Goal: Go to known website: Go to known website

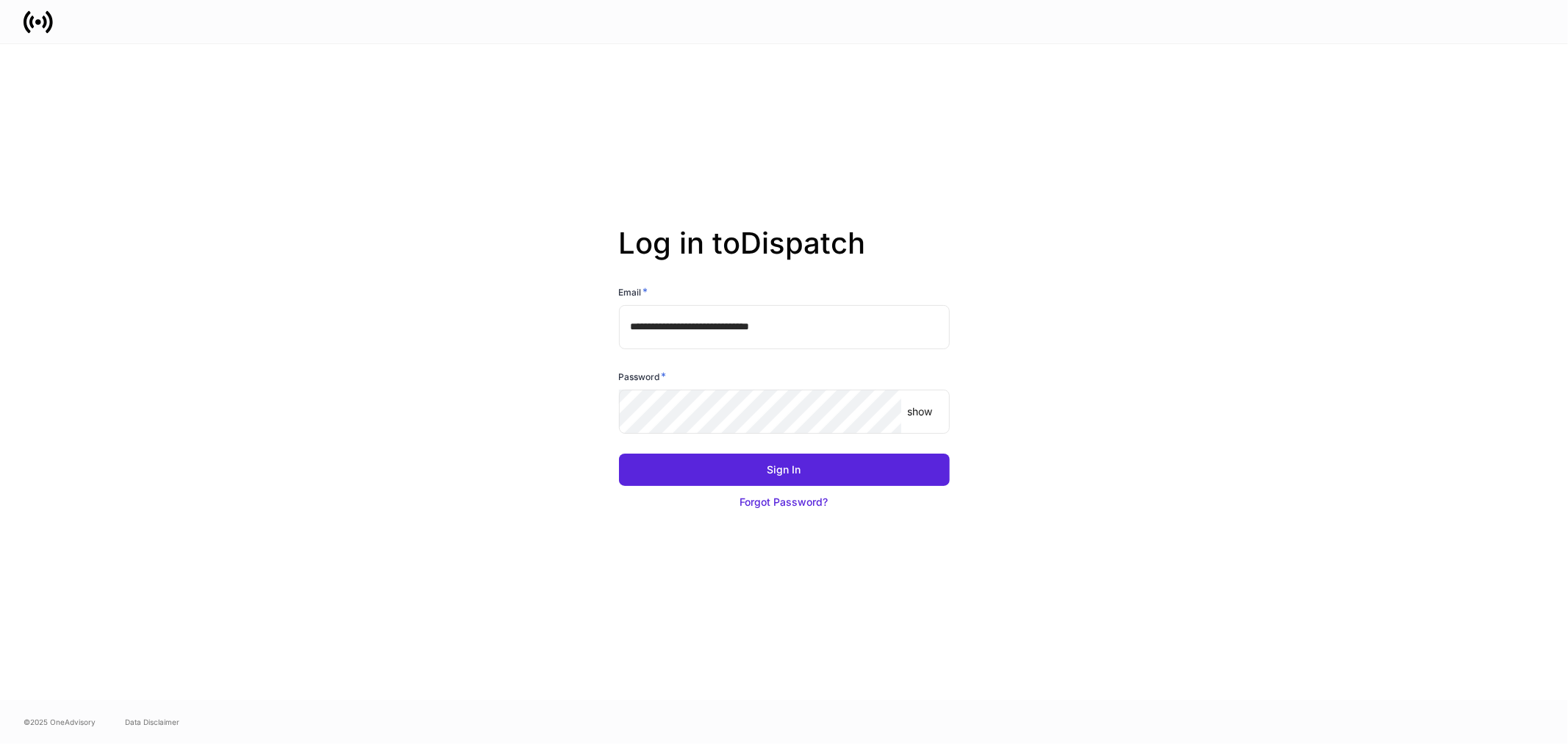
click at [836, 325] on input "**********" at bounding box center [784, 327] width 331 height 44
type input "**********"
